Goal: Information Seeking & Learning: Learn about a topic

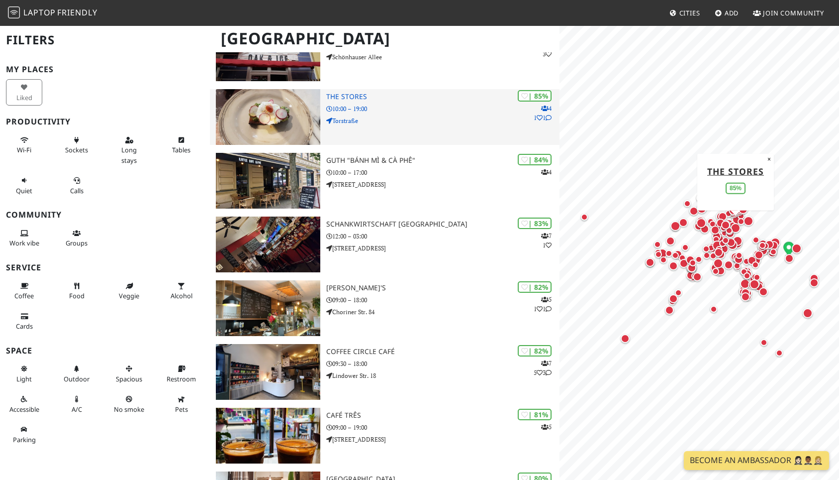
scroll to position [1271, 0]
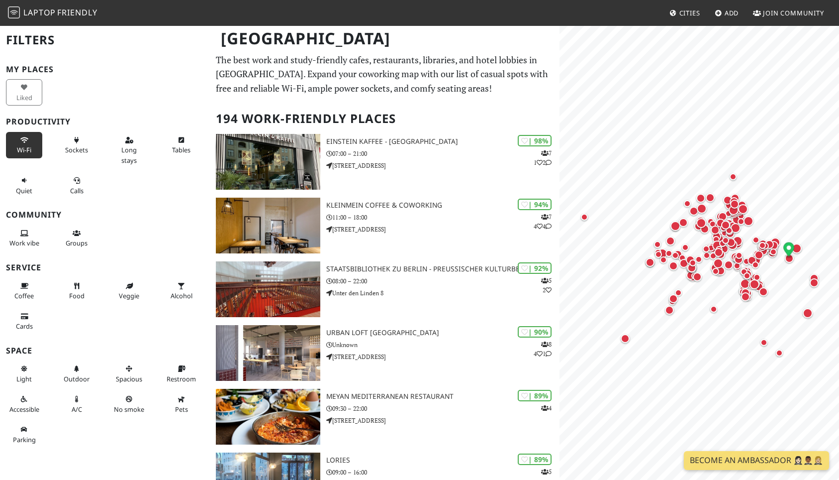
click at [21, 148] on span "Wi-Fi" at bounding box center [24, 149] width 14 height 9
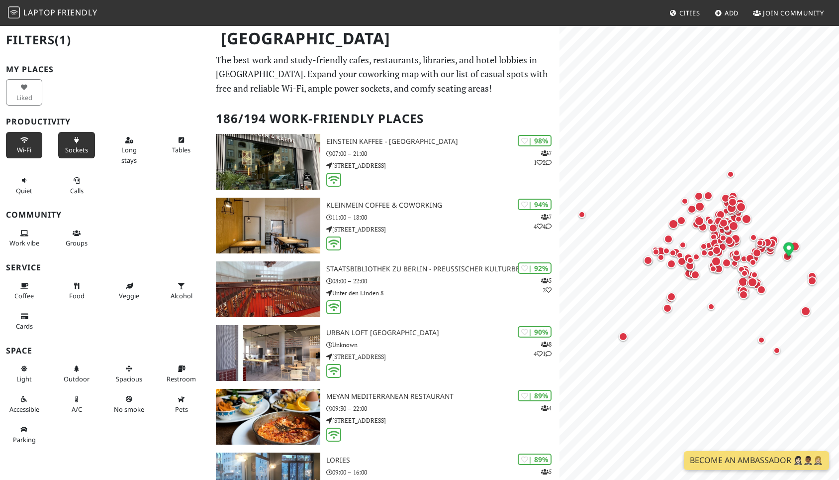
click at [84, 151] on span "Sockets" at bounding box center [76, 149] width 23 height 9
click at [143, 149] on button "Long stays" at bounding box center [129, 150] width 36 height 36
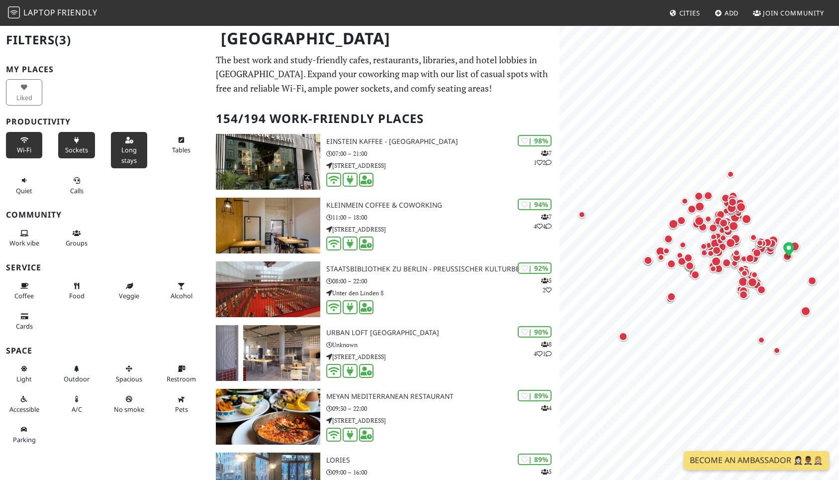
scroll to position [5, 0]
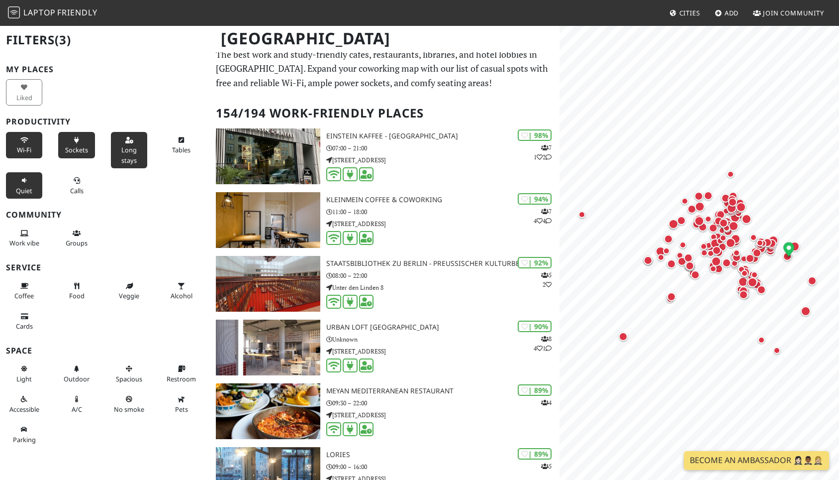
click at [18, 190] on span "Quiet" at bounding box center [24, 190] width 16 height 9
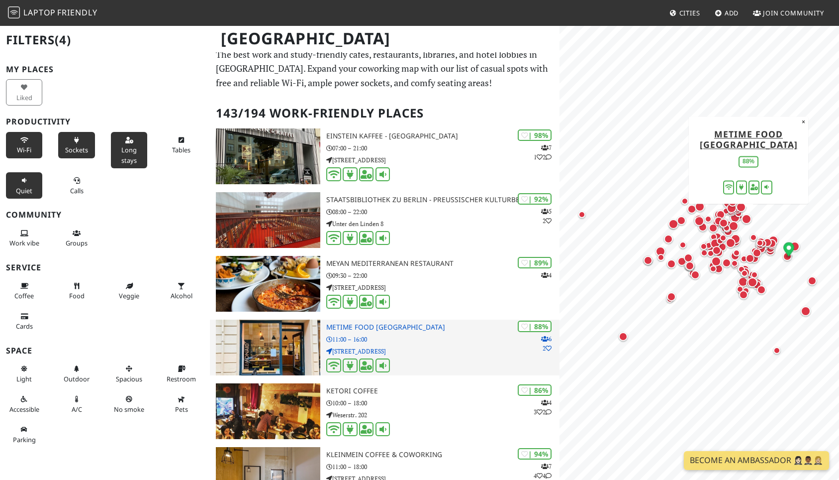
click at [270, 355] on img at bounding box center [268, 347] width 104 height 56
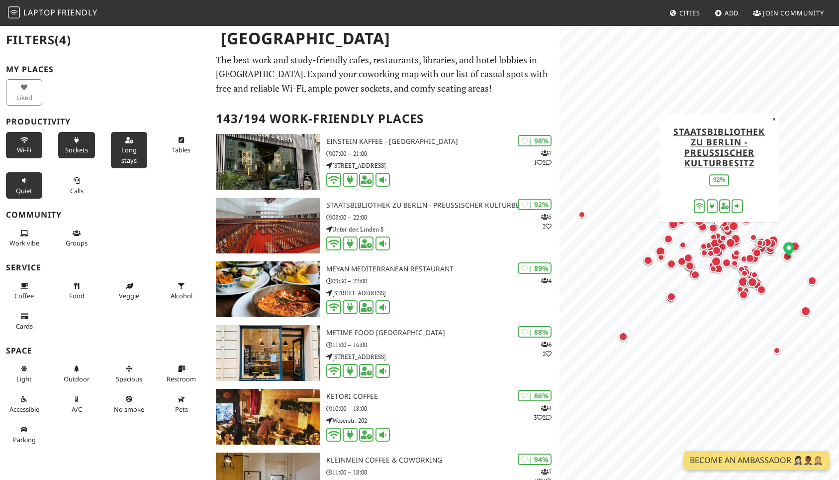
scroll to position [0, 0]
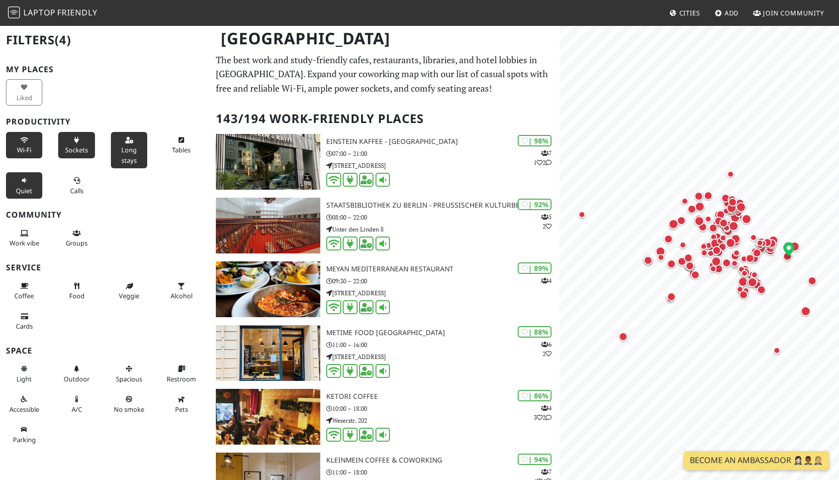
click at [140, 195] on div "Wi-Fi Sockets Long stays Tables Quiet Calls" at bounding box center [105, 165] width 210 height 71
click at [19, 17] on img at bounding box center [14, 12] width 12 height 12
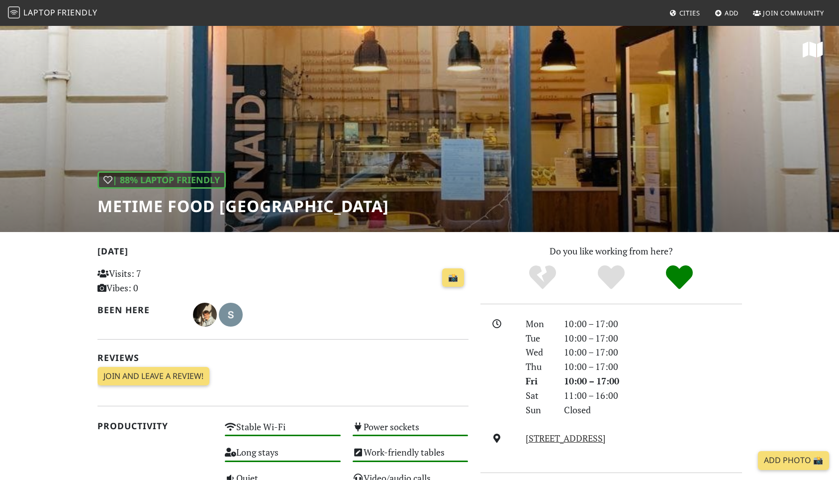
click at [331, 120] on div "| 88% Laptop Friendly metime food Berlin" at bounding box center [419, 128] width 839 height 207
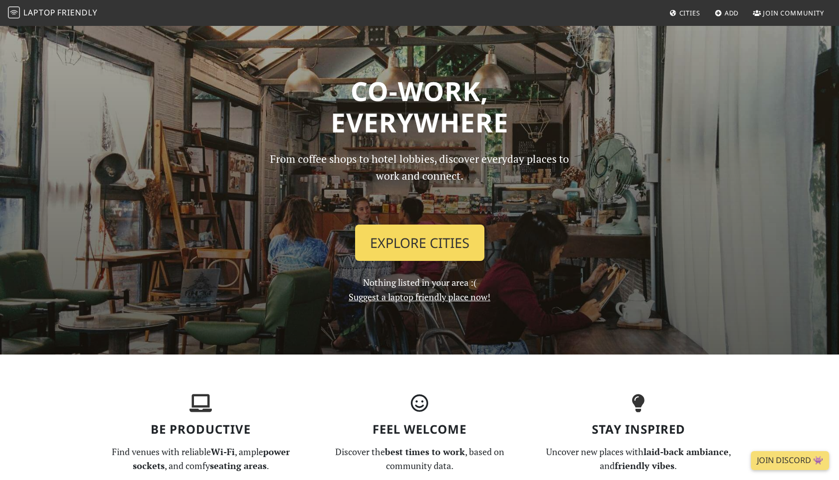
click at [416, 237] on link "Explore Cities" at bounding box center [419, 242] width 129 height 37
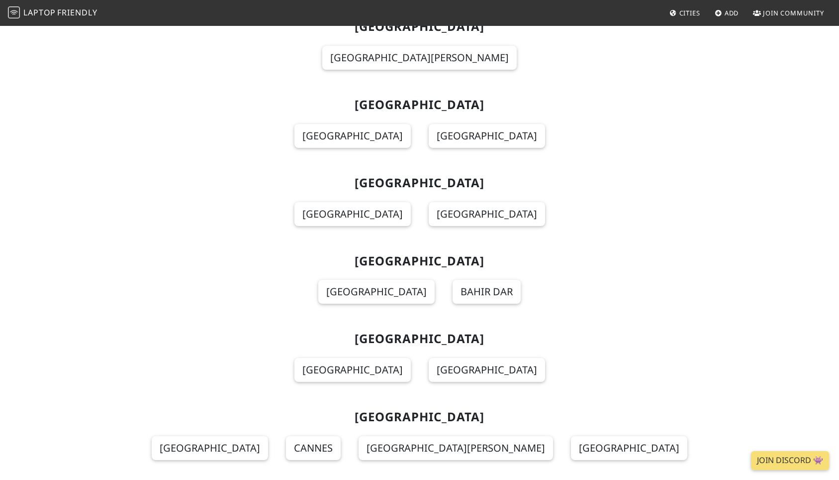
scroll to position [2910, 0]
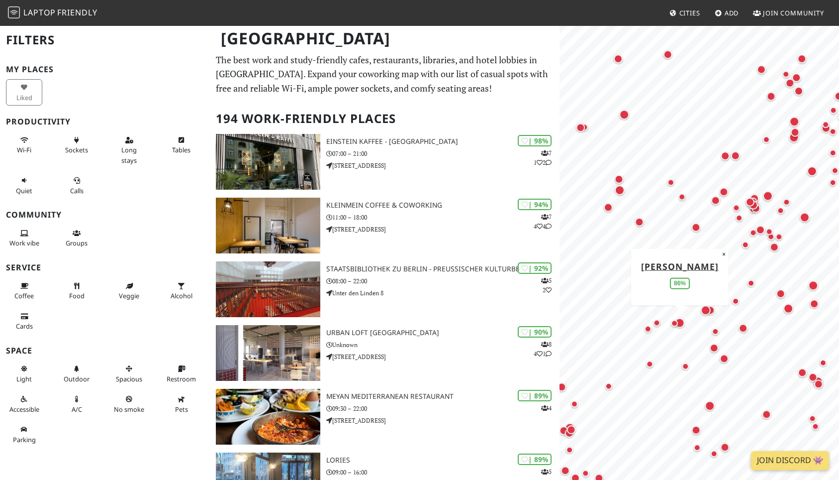
drag, startPoint x: 727, startPoint y: 344, endPoint x: 667, endPoint y: 307, distance: 70.6
click at [673, 315] on div "Map marker" at bounding box center [680, 322] width 14 height 14
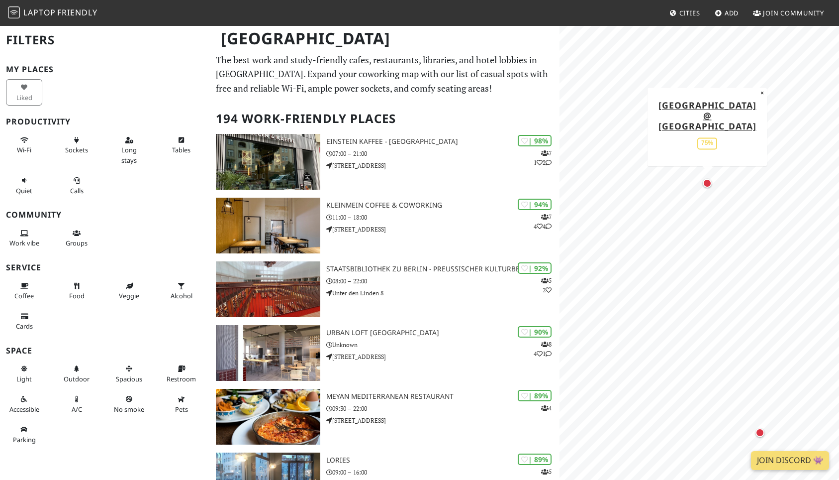
click at [708, 189] on div "Map marker" at bounding box center [707, 183] width 13 height 13
